Goal: Find specific page/section: Find specific page/section

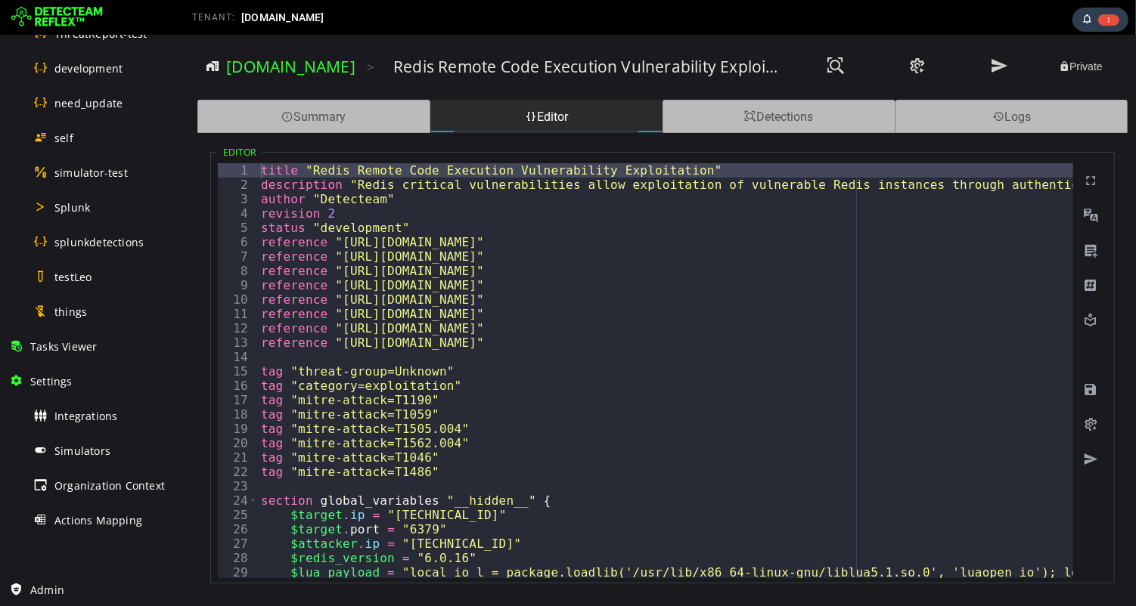
scroll to position [855, 0]
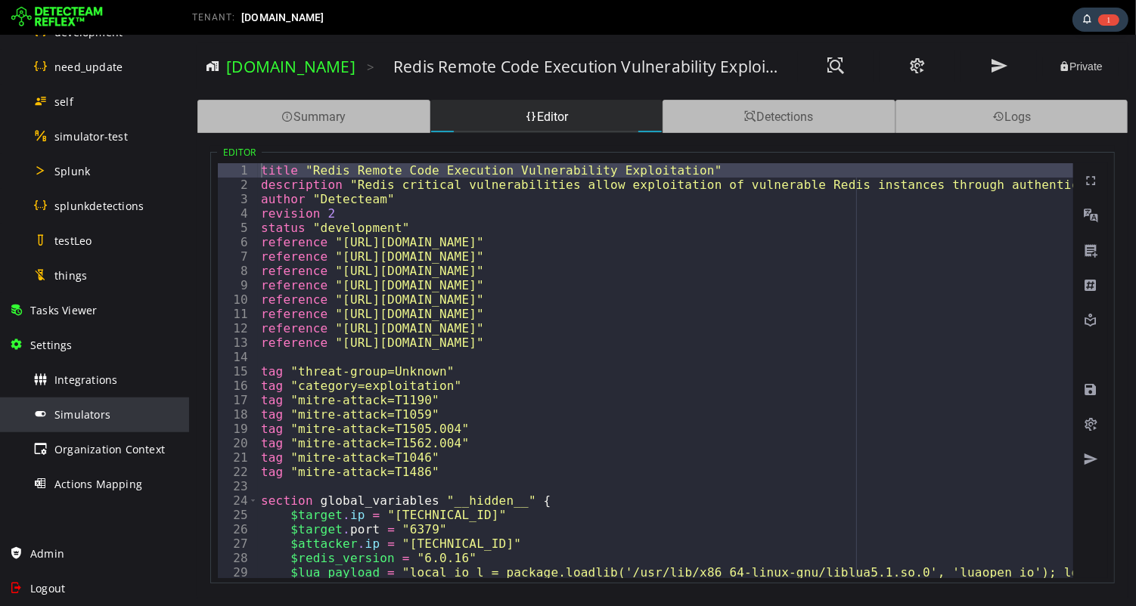
click at [85, 411] on span "Simulators" at bounding box center [82, 414] width 56 height 14
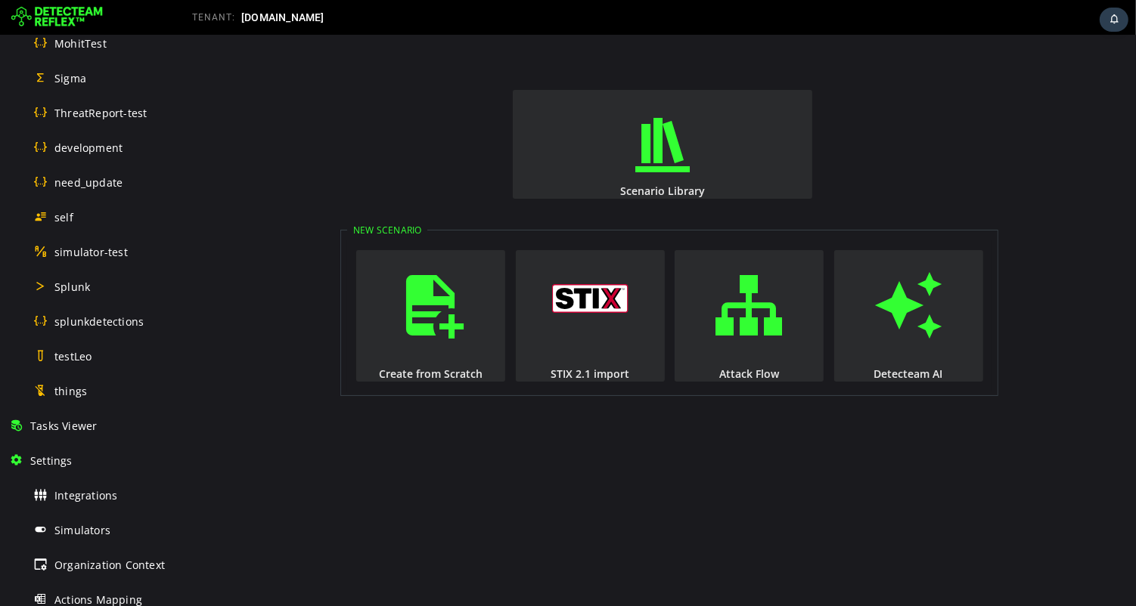
scroll to position [855, 0]
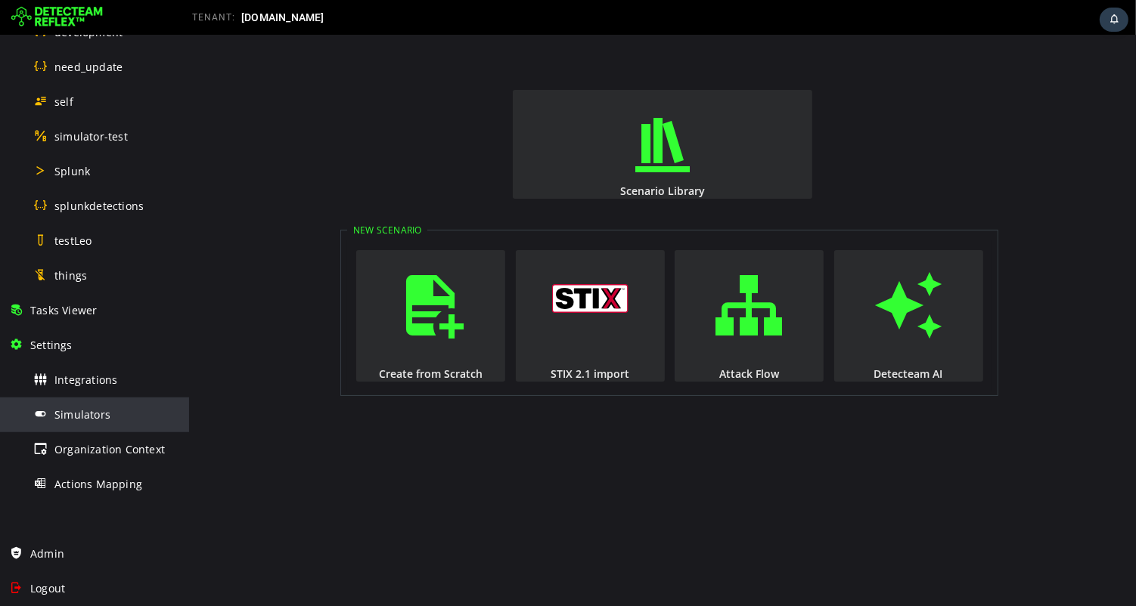
click at [65, 410] on span "Simulators" at bounding box center [82, 414] width 56 height 14
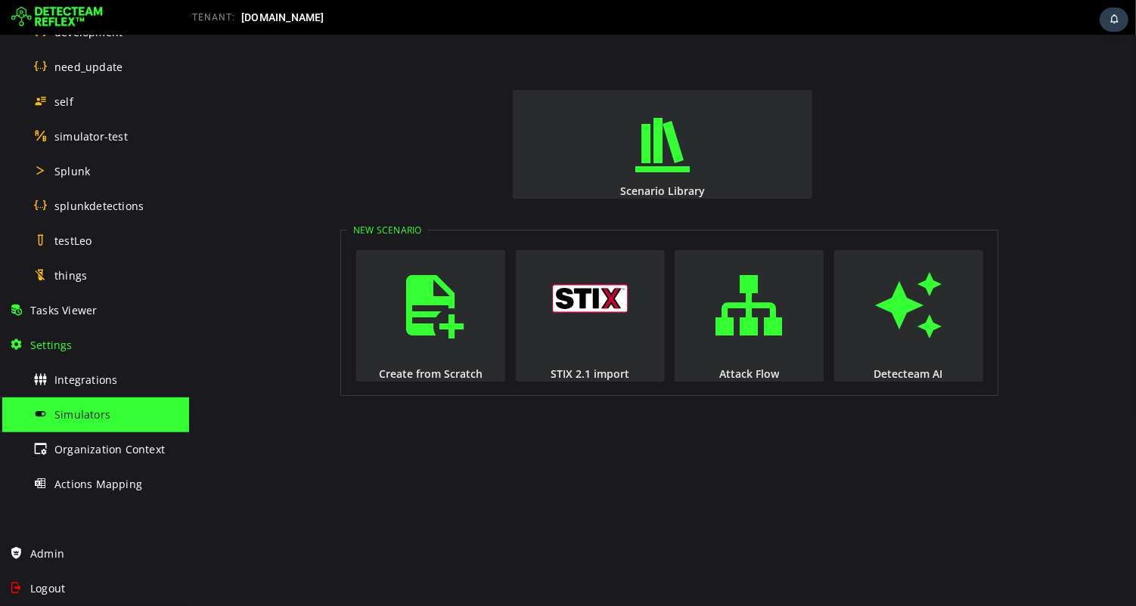
click at [78, 413] on span "Simulators" at bounding box center [82, 414] width 56 height 14
